Goal: Information Seeking & Learning: Learn about a topic

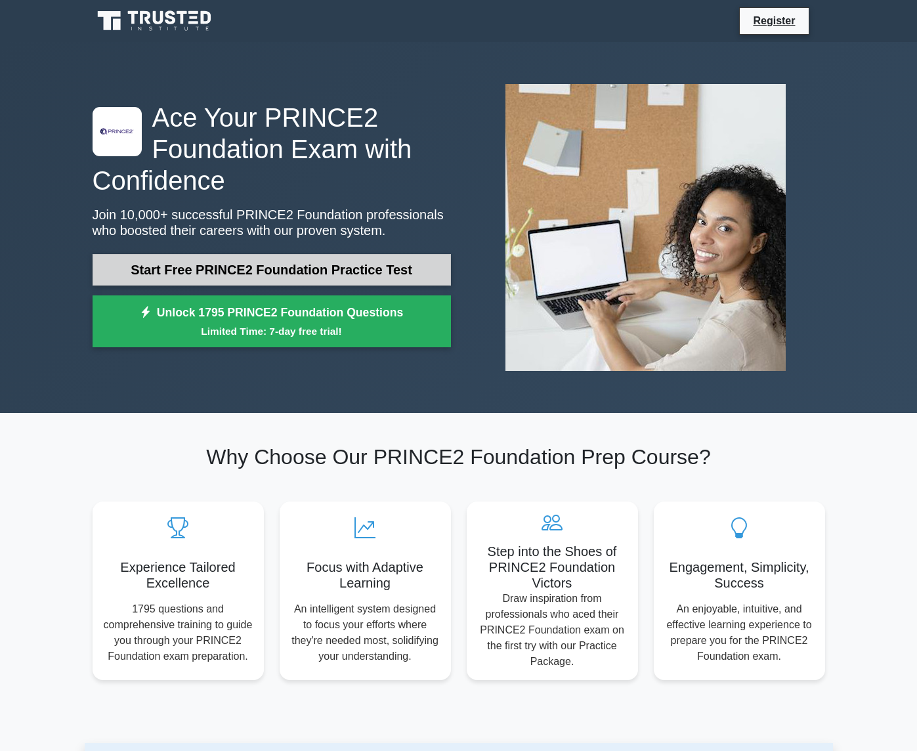
click at [250, 254] on link "Start Free PRINCE2 Foundation Practice Test" at bounding box center [272, 270] width 359 height 32
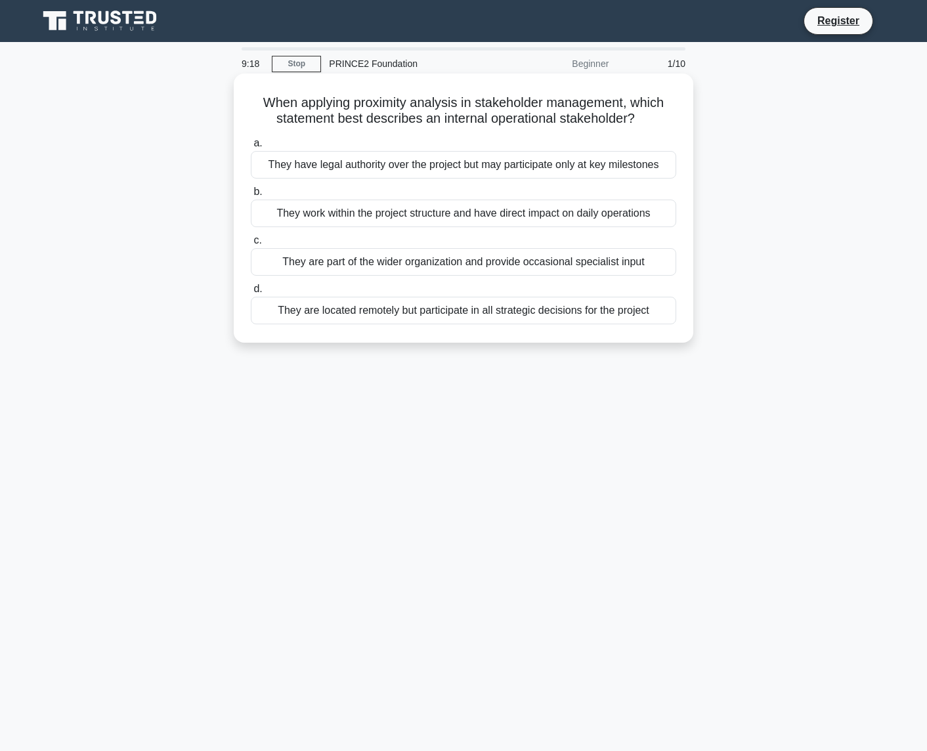
click at [452, 217] on div "They work within the project structure and have direct impact on daily operatio…" at bounding box center [463, 214] width 425 height 28
click at [251, 196] on input "b. They work within the project structure and have direct impact on daily opera…" at bounding box center [251, 192] width 0 height 9
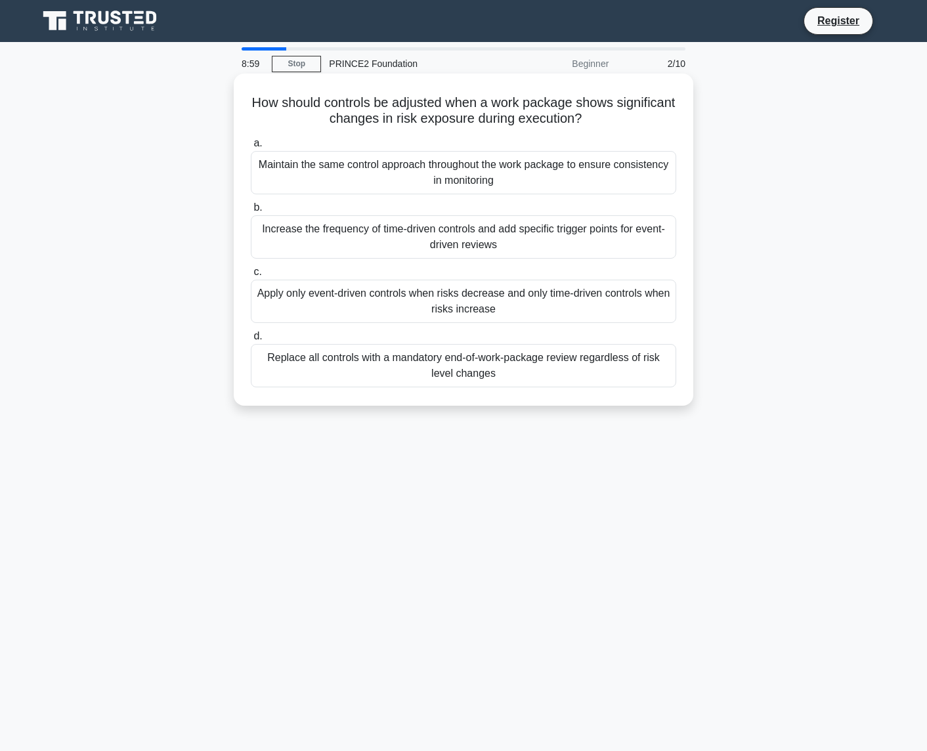
click at [569, 246] on div "Increase the frequency of time-driven controls and add specific trigger points …" at bounding box center [463, 236] width 425 height 43
click at [251, 212] on input "b. Increase the frequency of time-driven controls and add specific trigger poin…" at bounding box center [251, 208] width 0 height 9
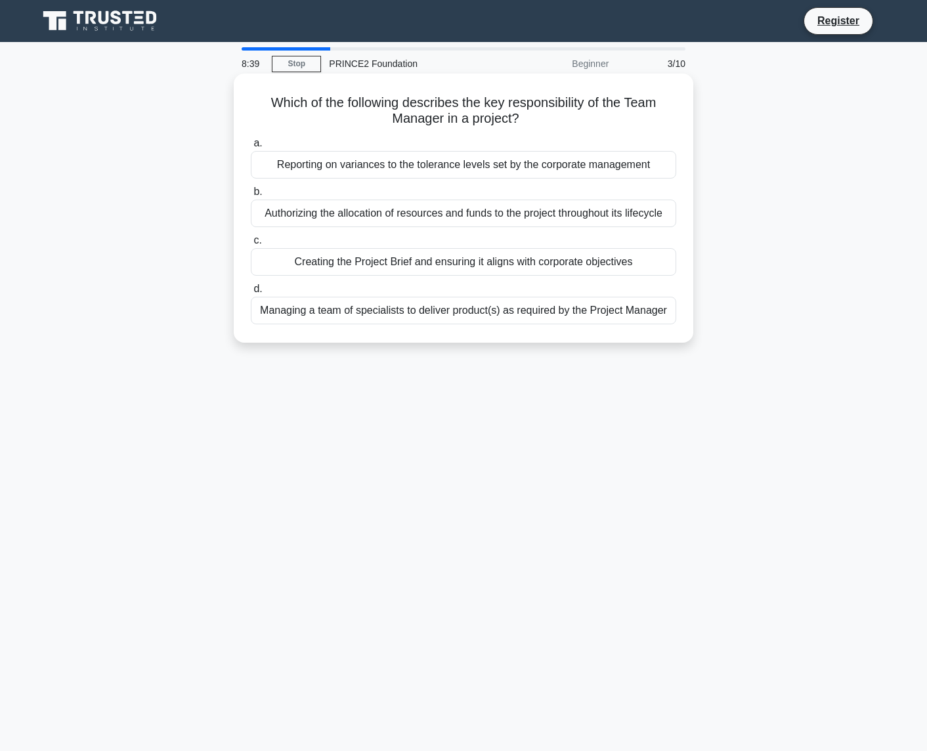
click at [444, 310] on div "Managing a team of specialists to deliver product(s) as required by the Project…" at bounding box center [463, 311] width 425 height 28
click at [251, 294] on input "d. Managing a team of specialists to deliver product(s) as required by the Proj…" at bounding box center [251, 289] width 0 height 9
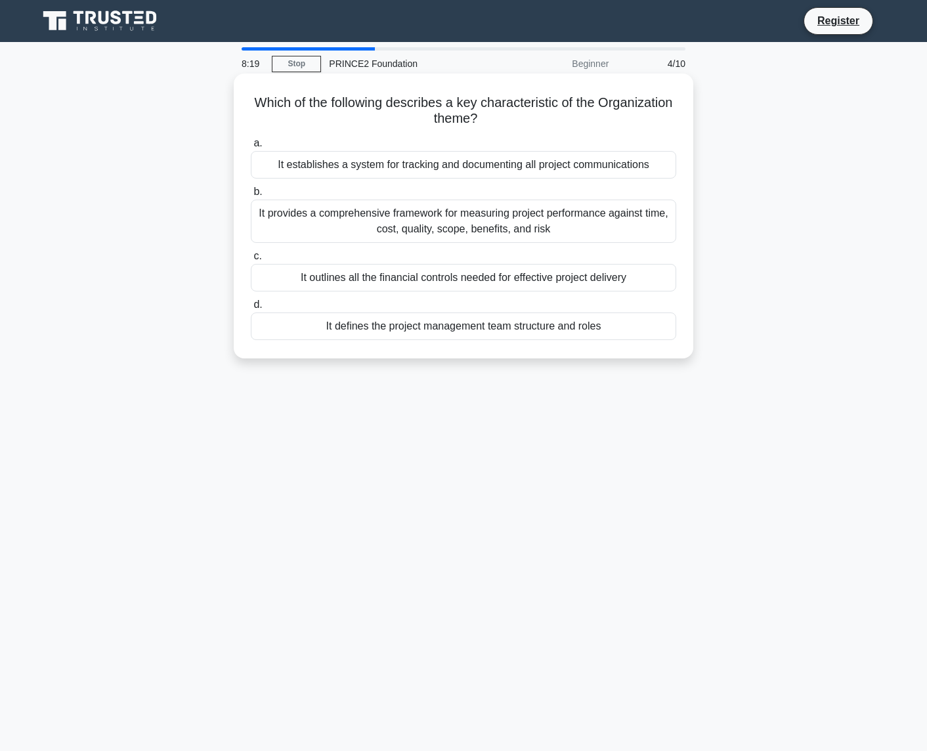
click at [540, 330] on div "It defines the project management team structure and roles" at bounding box center [463, 327] width 425 height 28
click at [251, 309] on input "d. It defines the project management team structure and roles" at bounding box center [251, 305] width 0 height 9
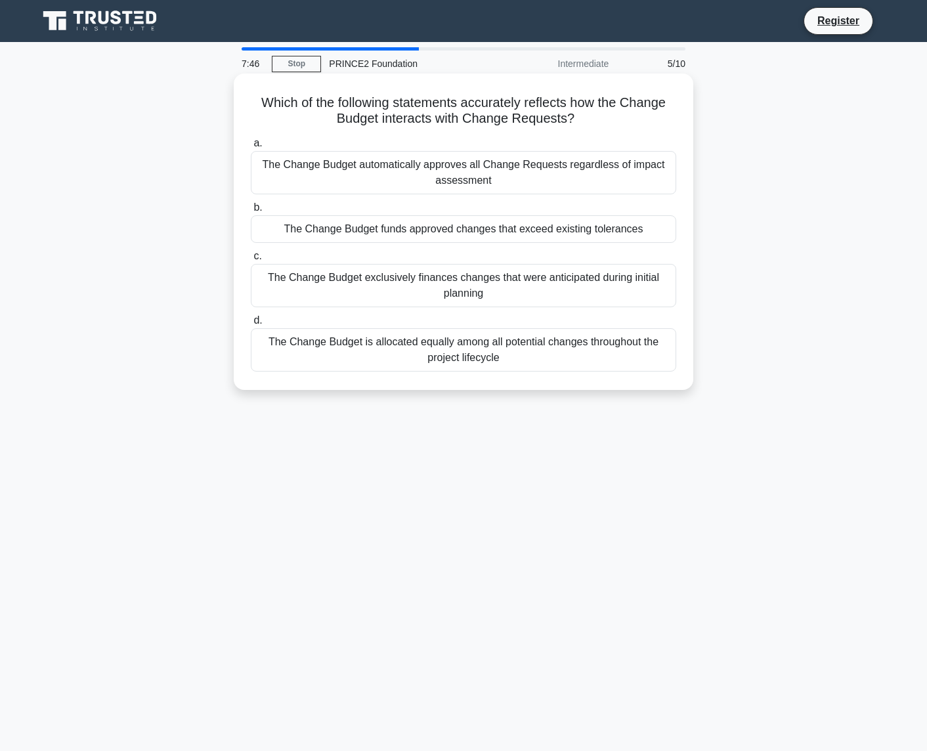
click at [495, 232] on div "The Change Budget funds approved changes that exceed existing tolerances" at bounding box center [463, 229] width 425 height 28
click at [251, 212] on input "b. The Change Budget funds approved changes that exceed existing tolerances" at bounding box center [251, 208] width 0 height 9
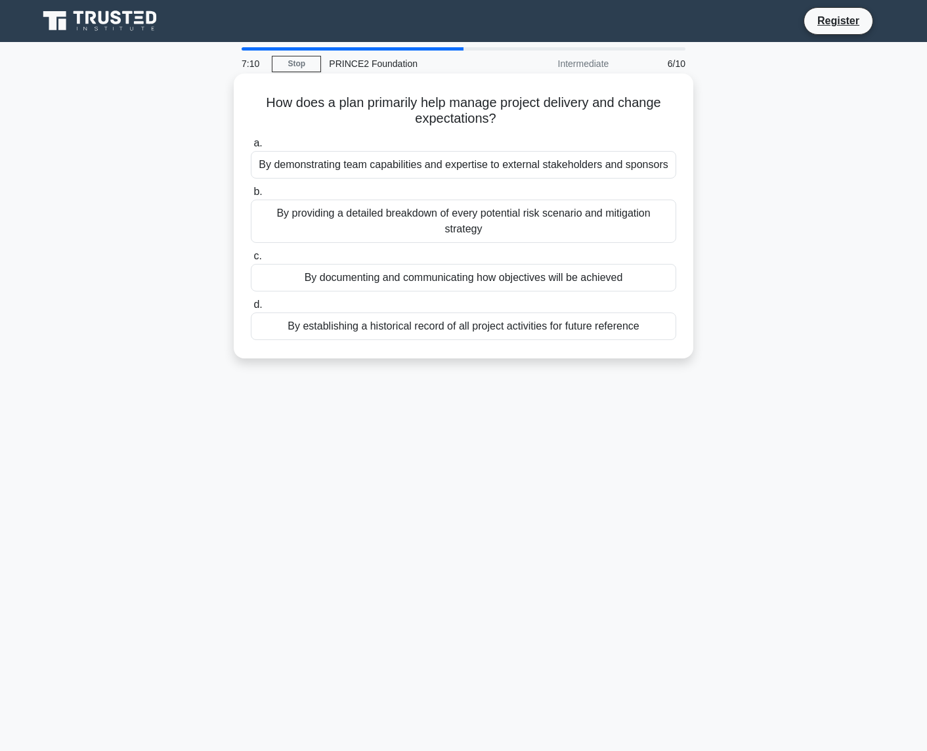
click at [466, 282] on div "By documenting and communicating how objectives will be achieved" at bounding box center [463, 278] width 425 height 28
click at [251, 261] on input "c. By documenting and communicating how objectives will be achieved" at bounding box center [251, 256] width 0 height 9
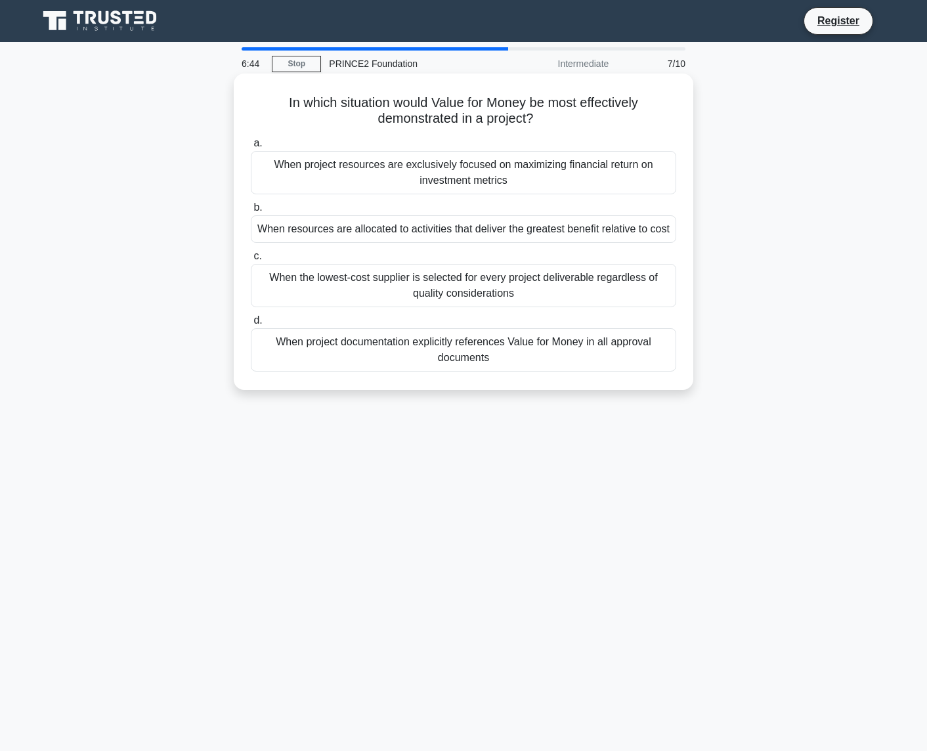
click at [566, 357] on div "When project documentation explicitly references Value for Money in all approva…" at bounding box center [463, 349] width 425 height 43
click at [251, 325] on input "d. When project documentation explicitly references Value for Money in all appr…" at bounding box center [251, 320] width 0 height 9
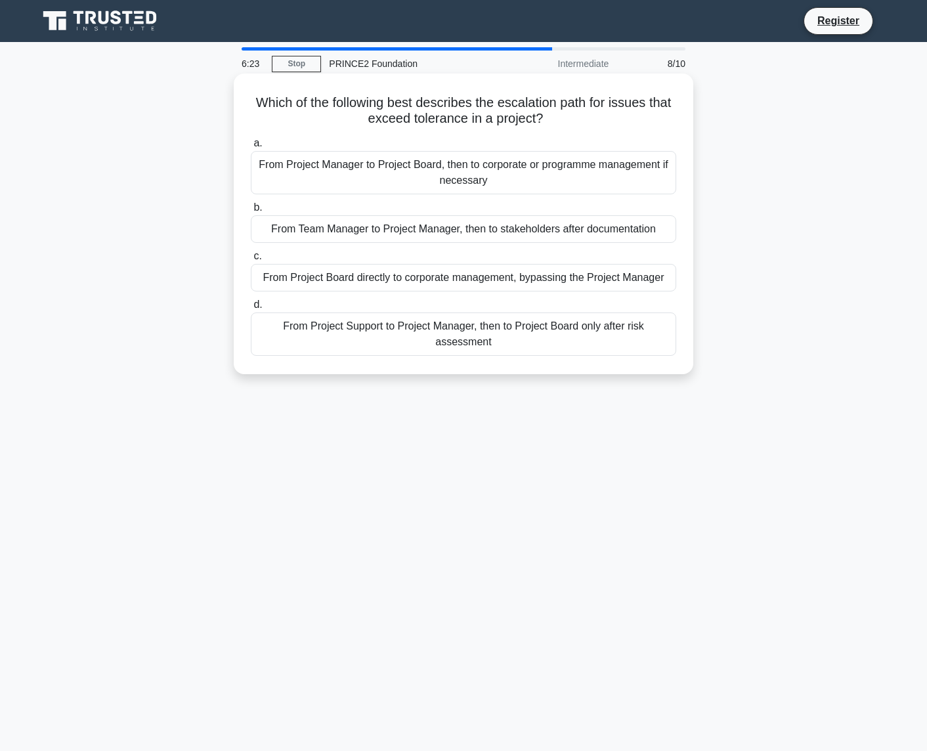
click at [542, 331] on div "From Project Support to Project Manager, then to Project Board only after risk …" at bounding box center [463, 334] width 425 height 43
click at [251, 309] on input "d. From Project Support to Project Manager, then to Project Board only after ri…" at bounding box center [251, 305] width 0 height 9
